Goal: Task Accomplishment & Management: Manage account settings

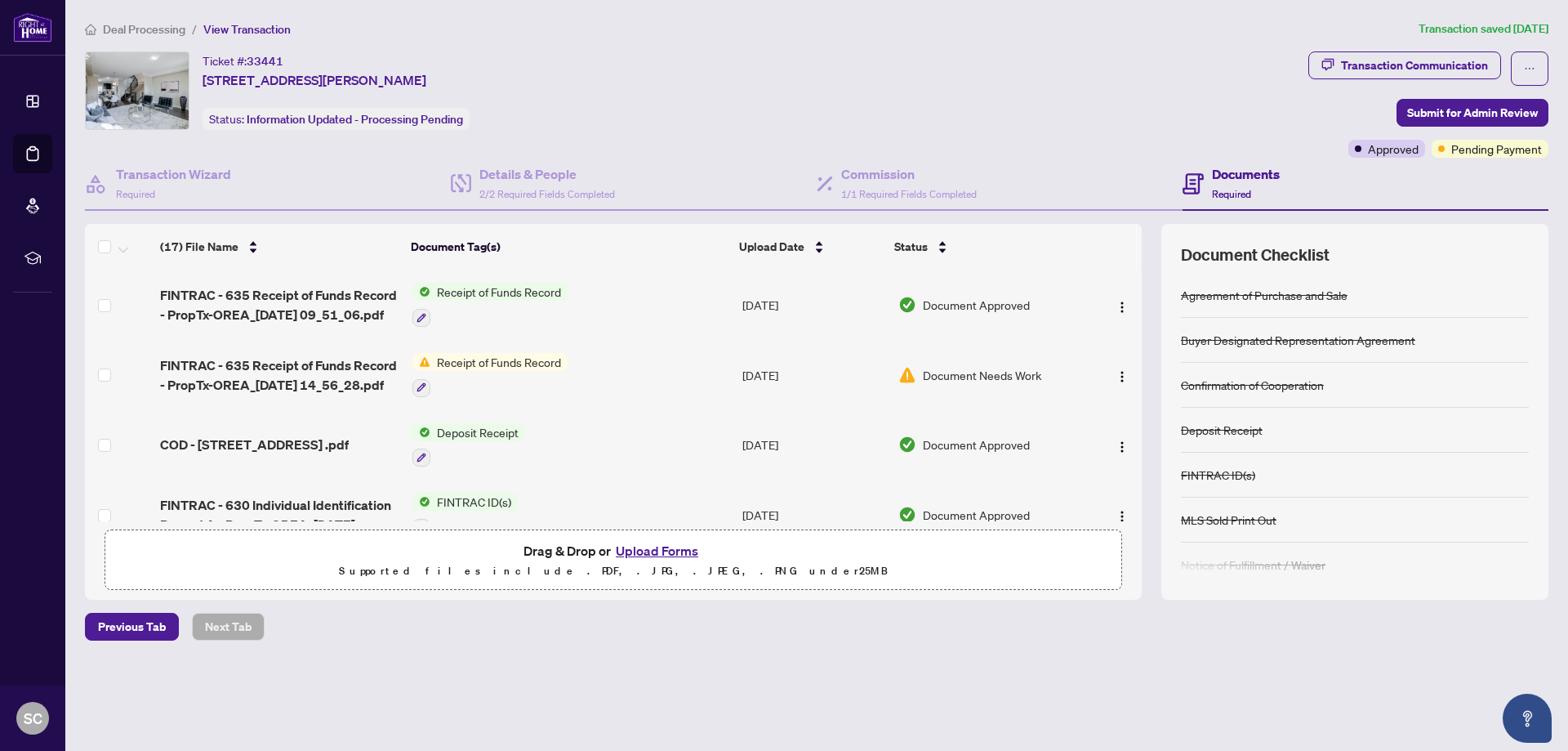
click at [513, 176] on div "Ticket #: 33441 [STREET_ADDRESS][PERSON_NAME] Status: Information Updated - Pro…" at bounding box center [816, 325] width 1476 height 548
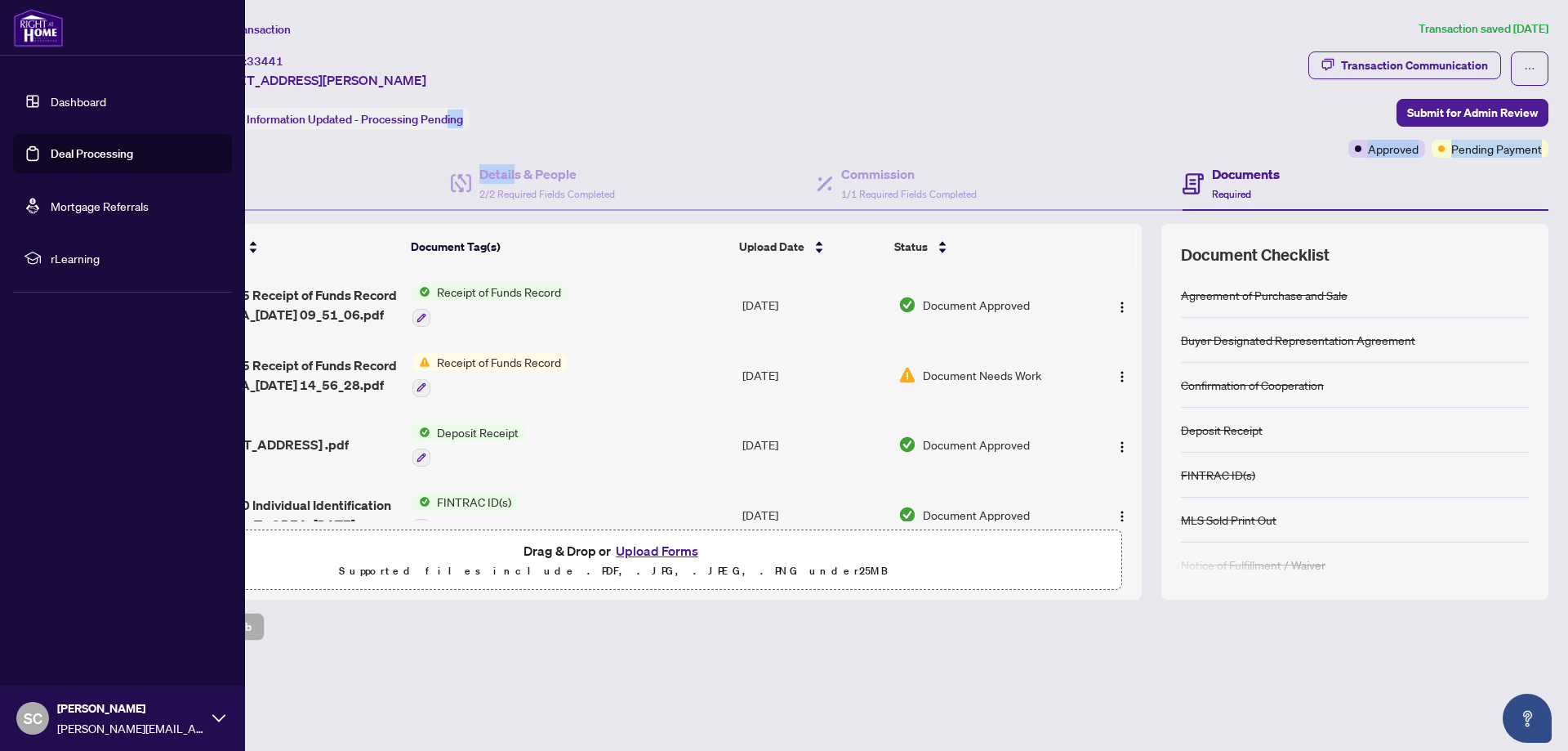
click at [40, 22] on img at bounding box center [39, 28] width 50 height 40
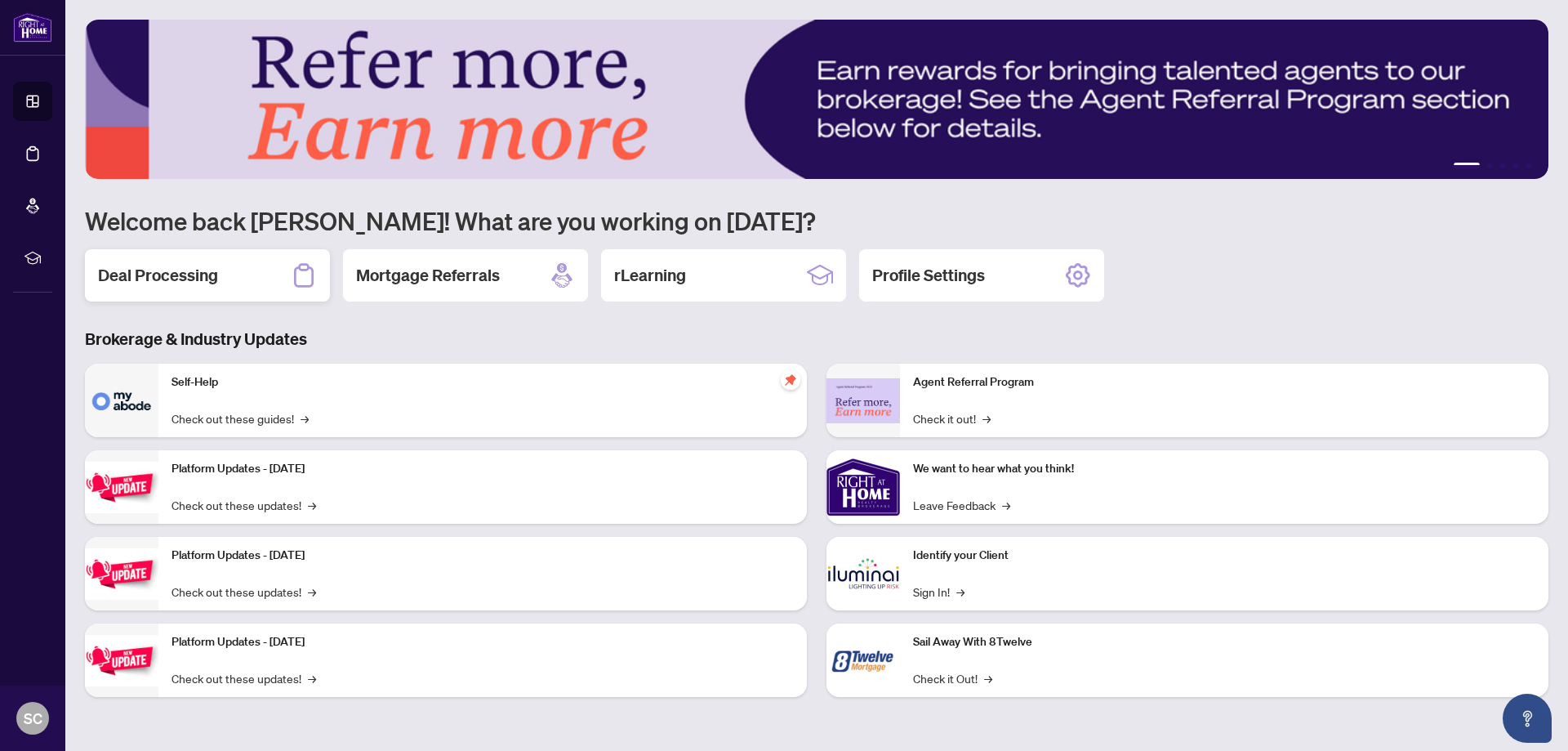
click at [247, 263] on div "Deal Processing" at bounding box center [207, 275] width 245 height 52
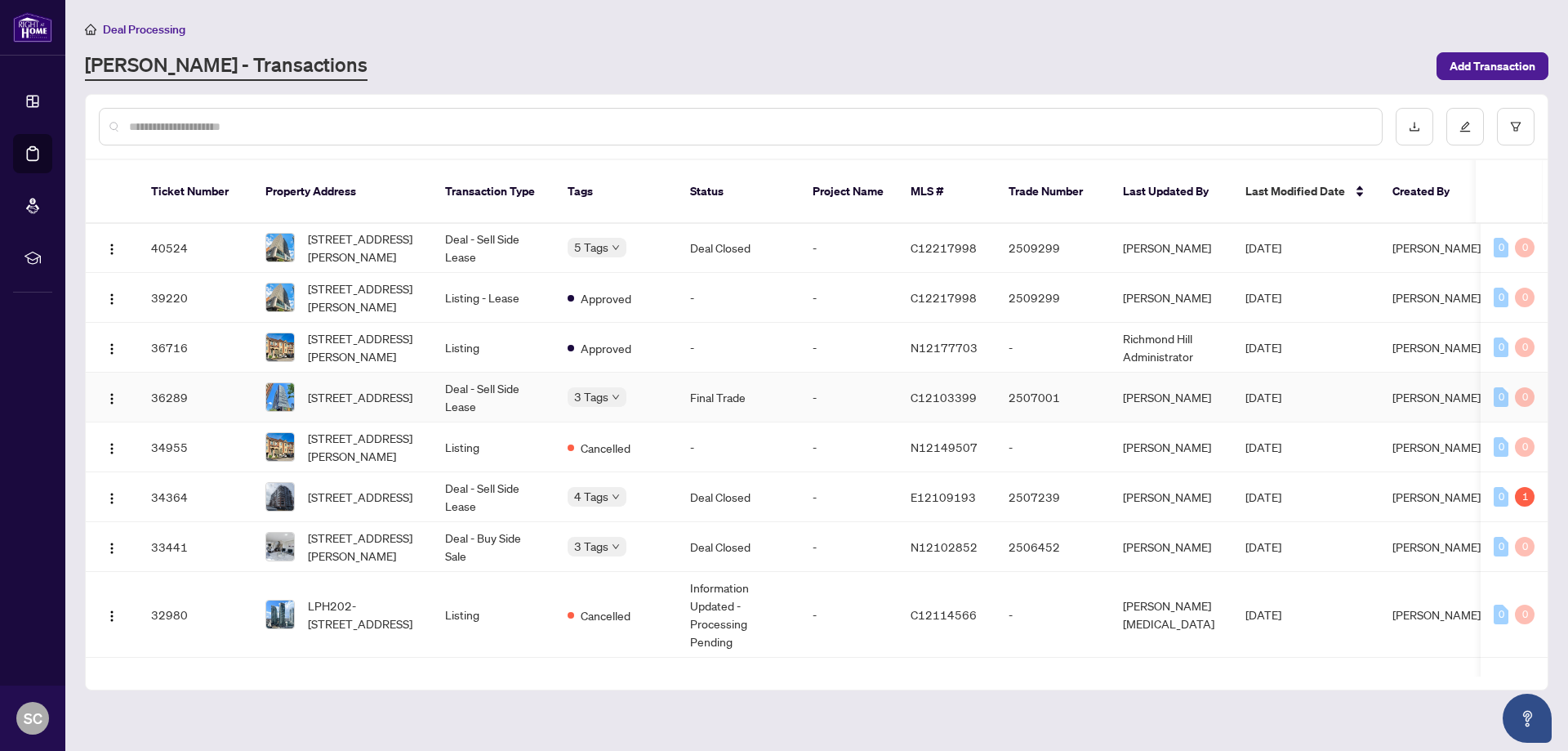
scroll to position [327, 0]
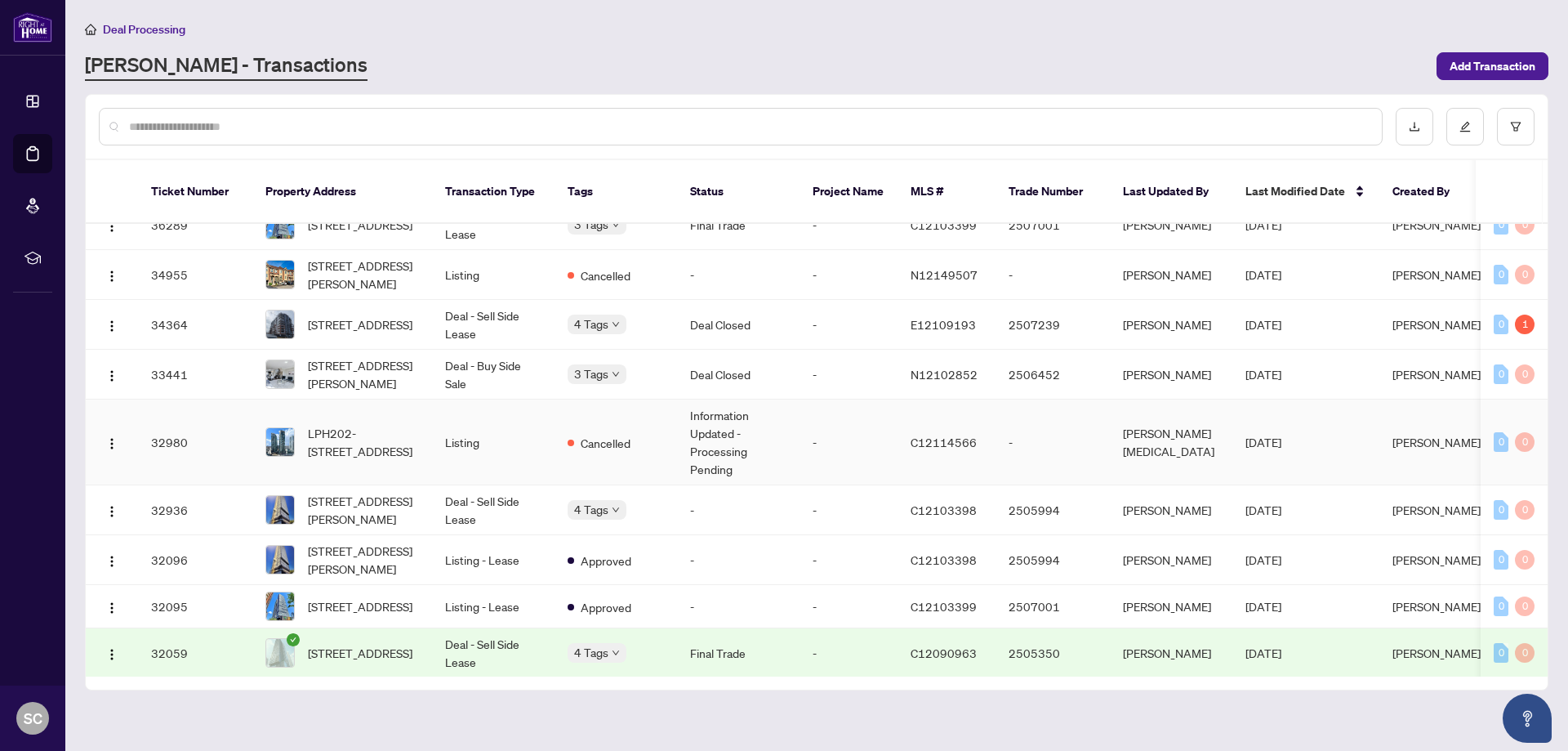
click at [380, 428] on span "LPH202-[STREET_ADDRESS]" at bounding box center [364, 442] width 111 height 36
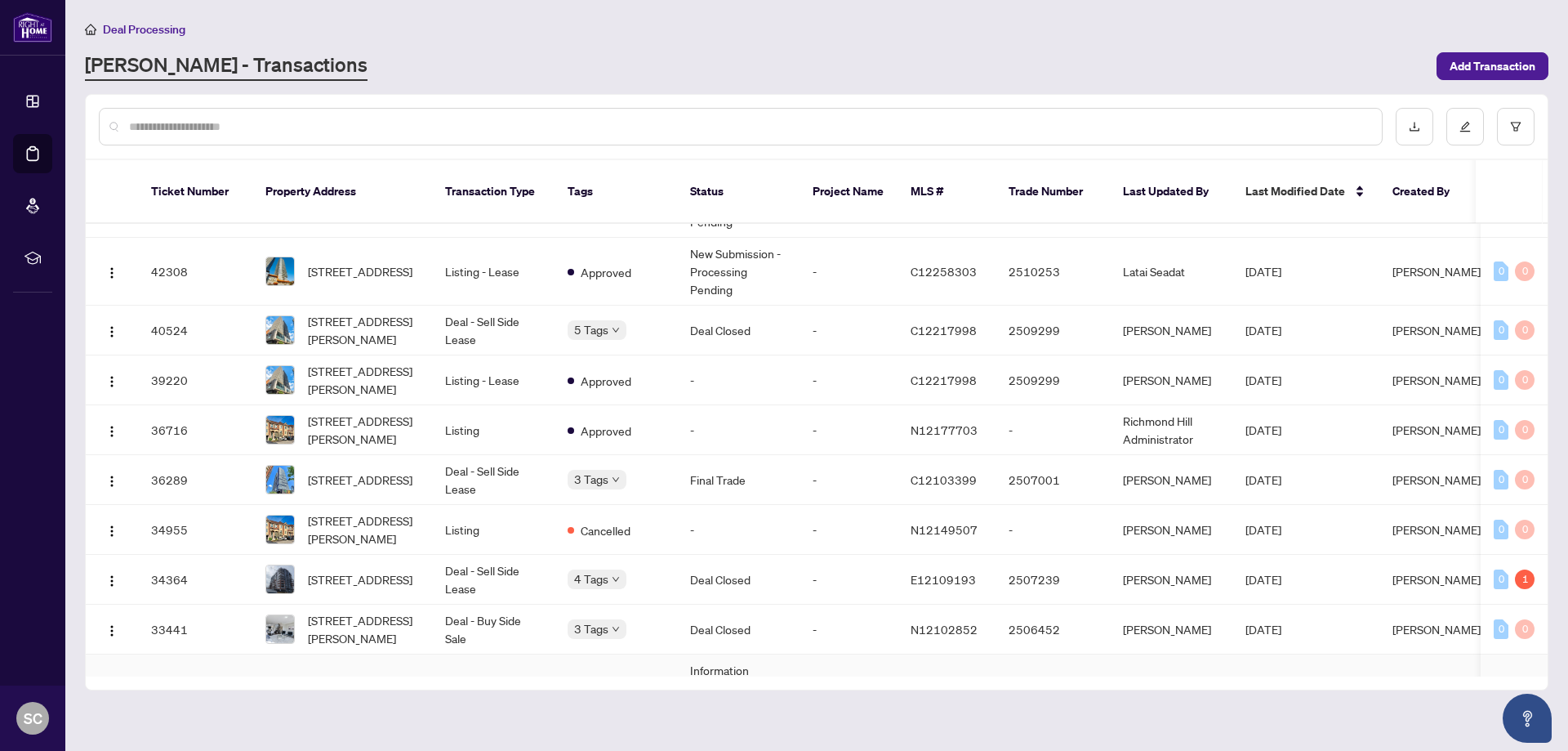
scroll to position [163, 0]
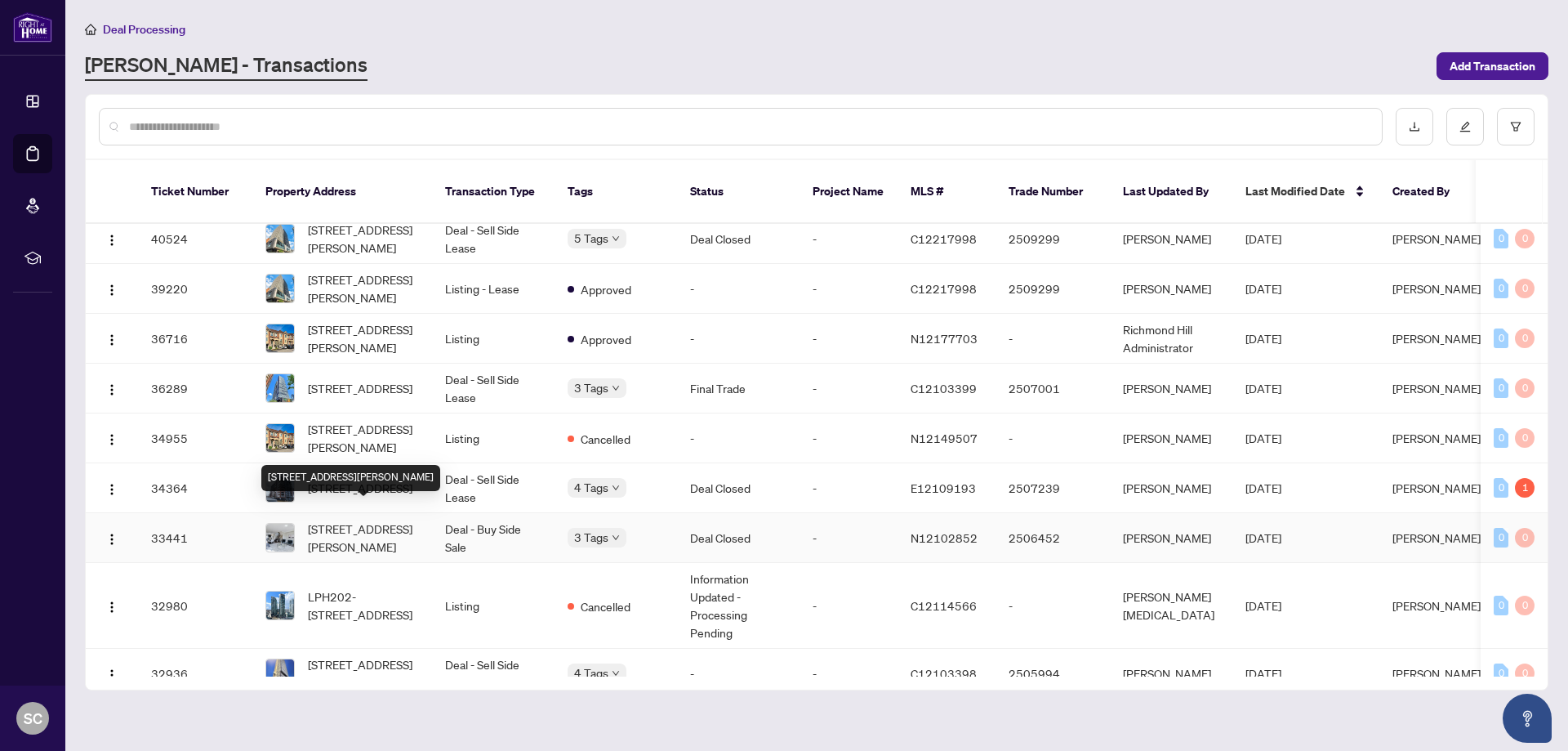
click at [330, 519] on span "[STREET_ADDRESS][PERSON_NAME]" at bounding box center [364, 537] width 111 height 36
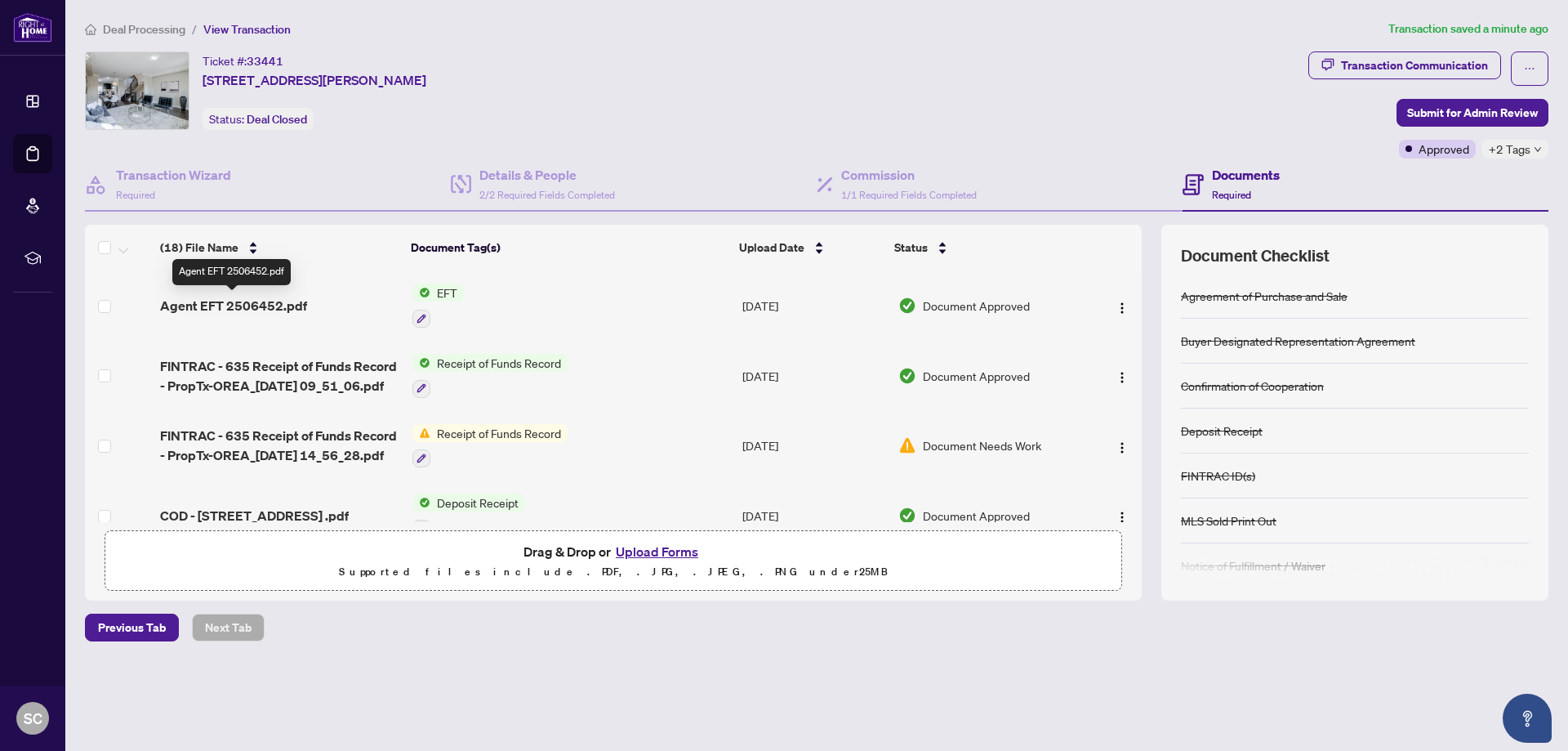
click at [271, 308] on span "Agent EFT 2506452.pdf" at bounding box center [233, 305] width 147 height 20
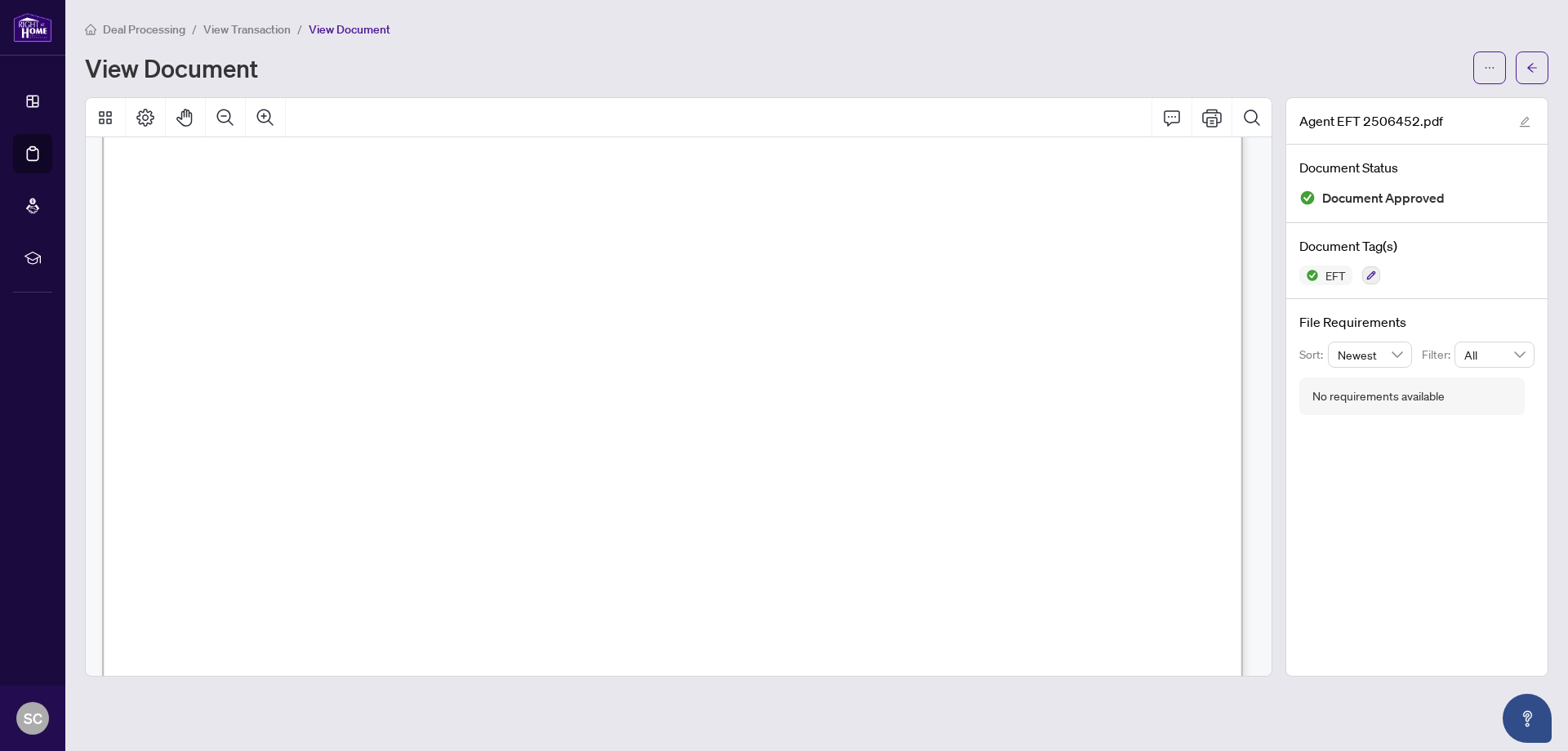
scroll to position [971, 0]
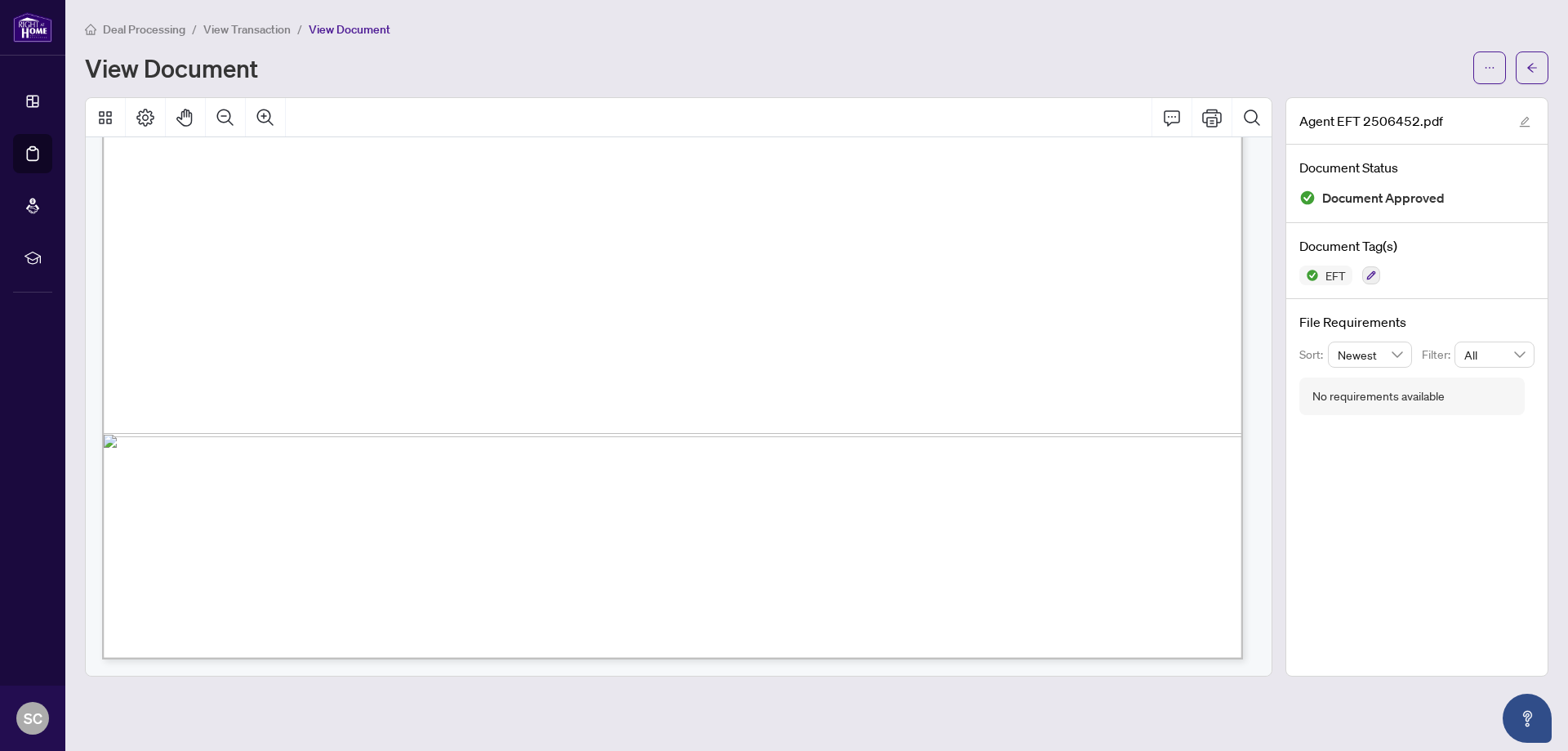
click at [1038, 62] on div "View Document" at bounding box center [774, 67] width 1379 height 26
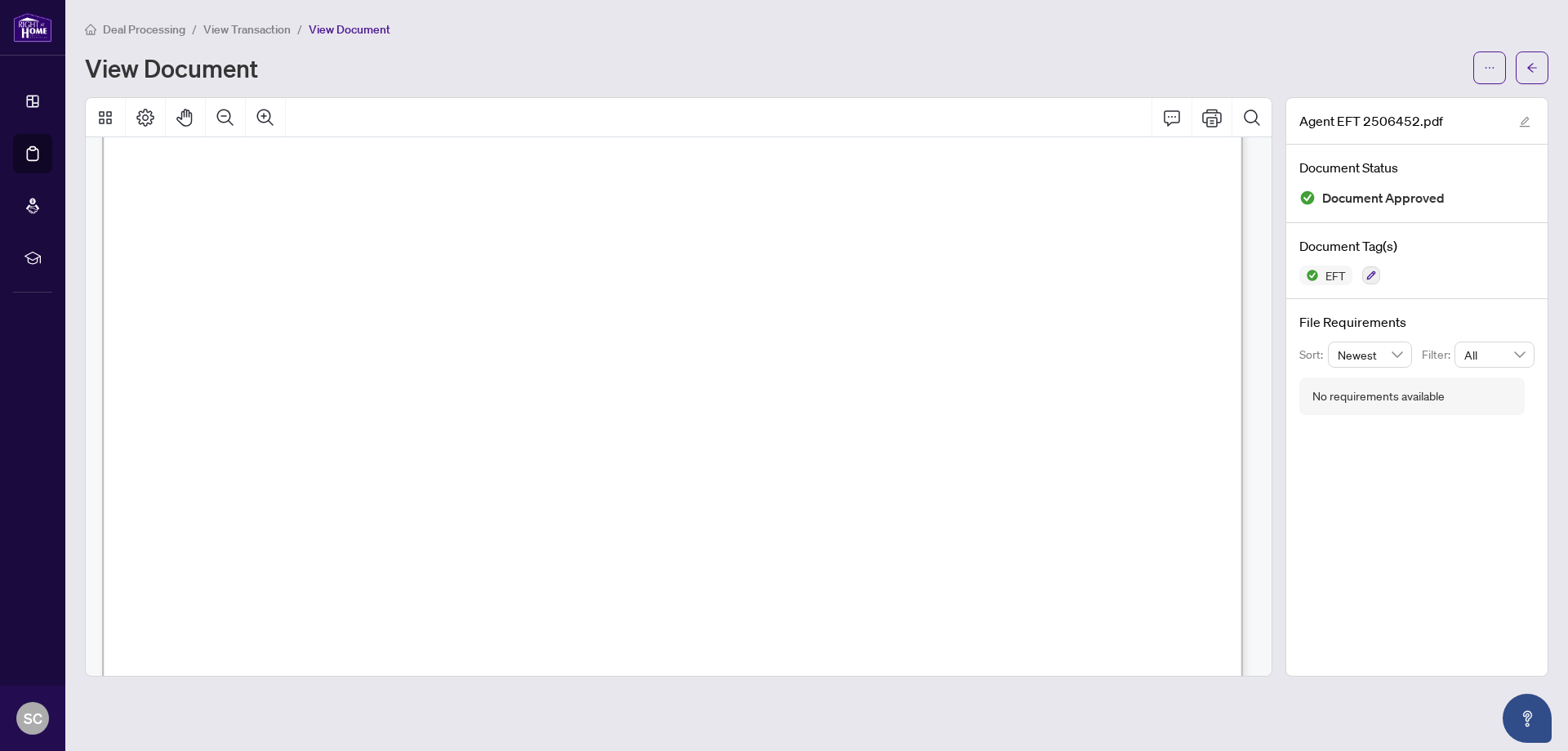
scroll to position [482, 0]
